Goal: Task Accomplishment & Management: Manage account settings

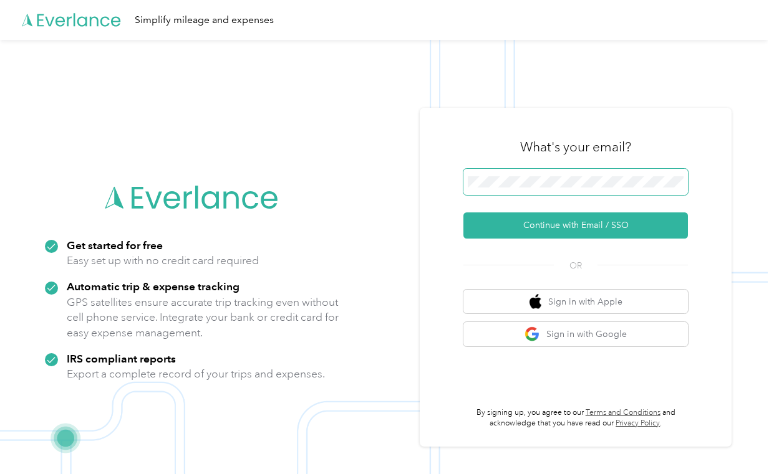
click at [552, 171] on span at bounding box center [575, 182] width 224 height 26
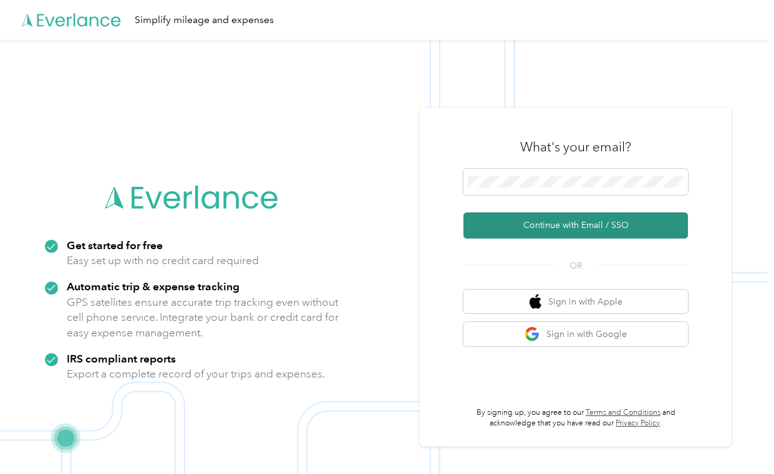
click at [522, 231] on button "Continue with Email / SSO" at bounding box center [575, 226] width 224 height 26
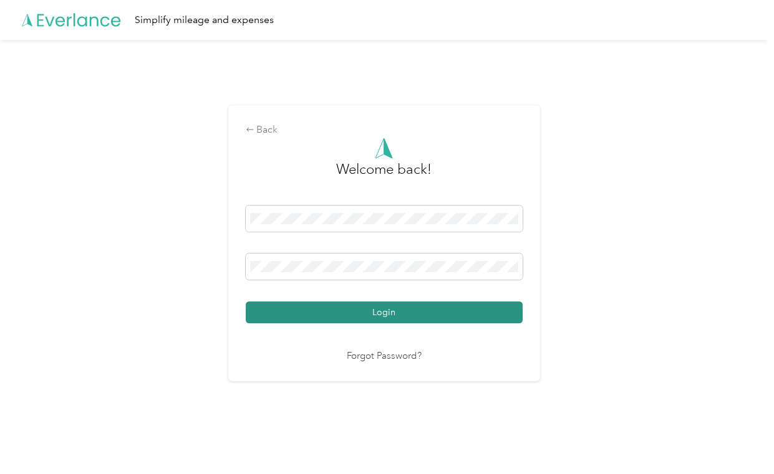
click at [363, 320] on button "Login" at bounding box center [384, 313] width 277 height 22
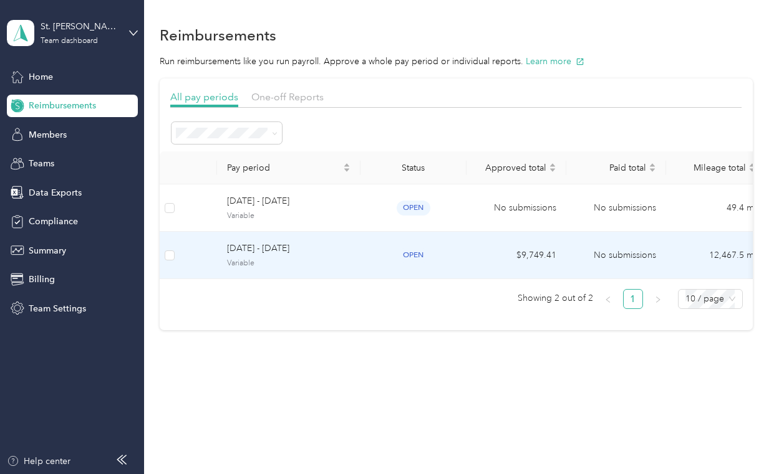
click at [276, 247] on span "[DATE] - [DATE]" at bounding box center [288, 249] width 123 height 14
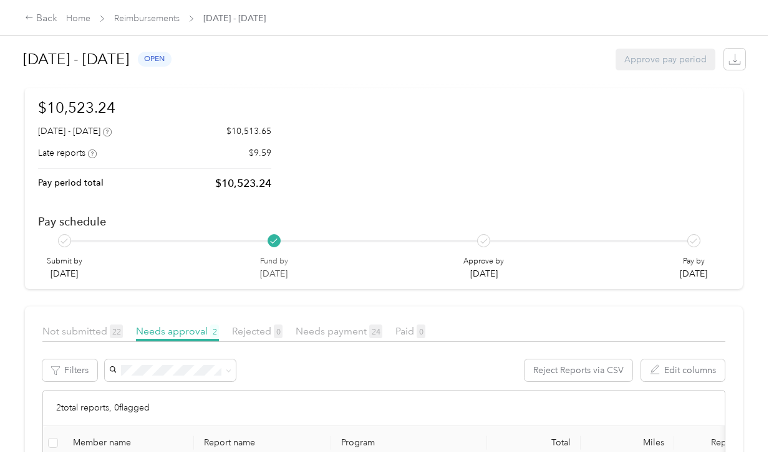
scroll to position [62, 0]
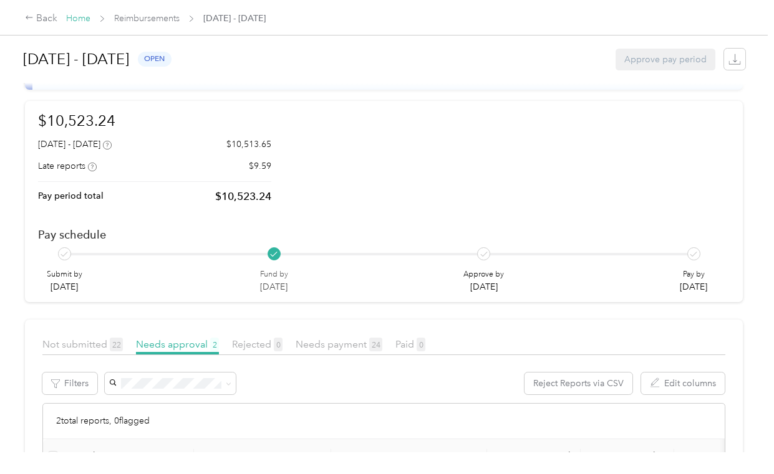
click at [82, 22] on link "Home" at bounding box center [78, 18] width 24 height 11
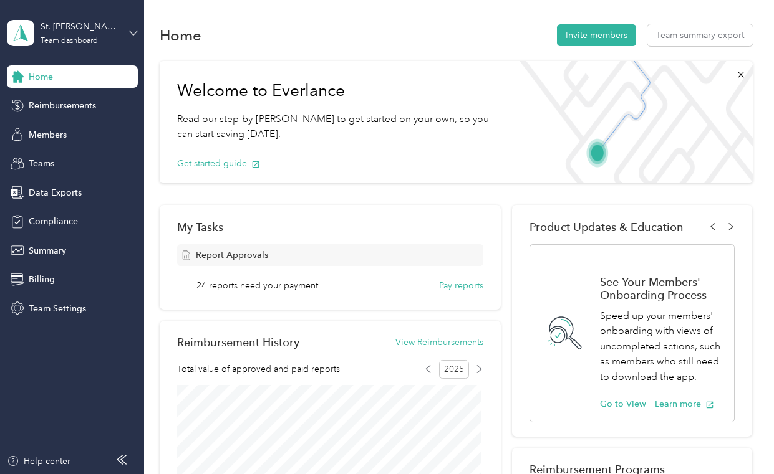
click at [135, 32] on icon at bounding box center [133, 33] width 9 height 9
click at [83, 166] on div "You’re signed in as [PERSON_NAME][EMAIL_ADDRESS][PERSON_NAME][PERSON_NAME][DOMA…" at bounding box center [244, 115] width 474 height 127
